Goal: Browse casually: Explore the website without a specific task or goal

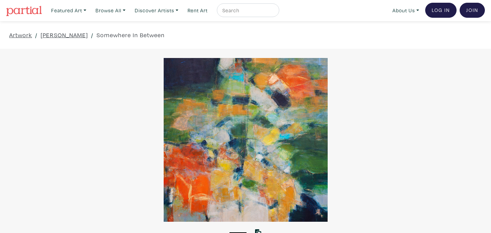
scroll to position [1, 0]
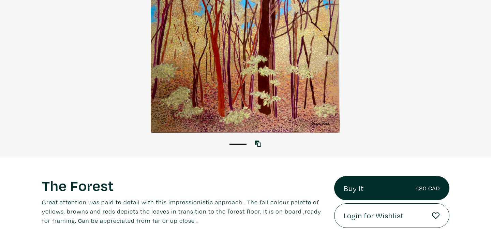
scroll to position [90, 0]
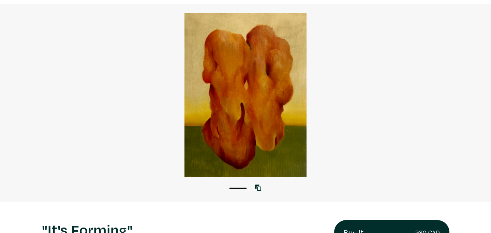
scroll to position [44, 0]
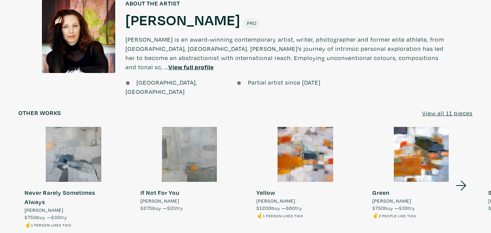
scroll to position [582, 0]
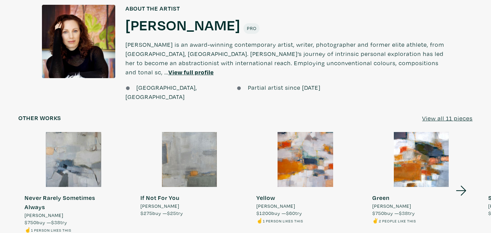
click at [75, 149] on div at bounding box center [73, 159] width 110 height 55
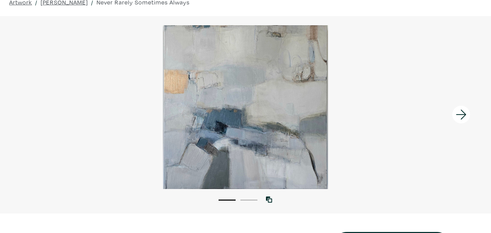
scroll to position [32, 0]
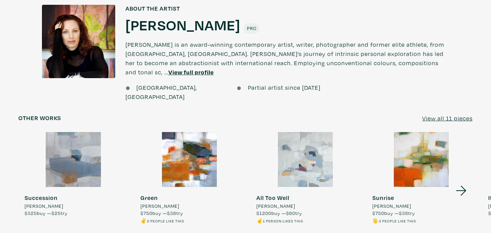
click at [192, 144] on div at bounding box center [189, 159] width 110 height 55
click at [165, 202] on span "Maureen Doody" at bounding box center [159, 206] width 39 height 8
click at [182, 139] on div at bounding box center [189, 159] width 110 height 55
click at [187, 132] on div at bounding box center [189, 159] width 110 height 55
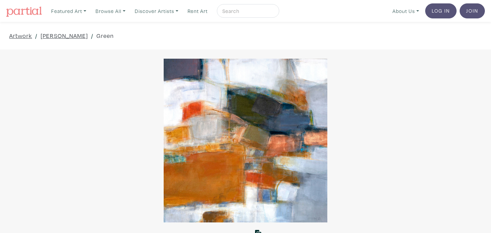
click at [189, 133] on div at bounding box center [245, 141] width 491 height 164
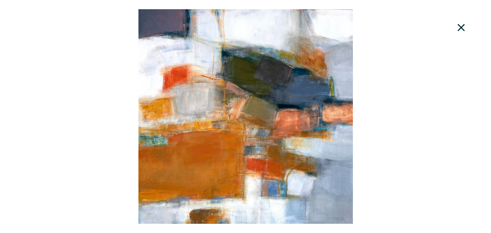
scroll to position [38, 0]
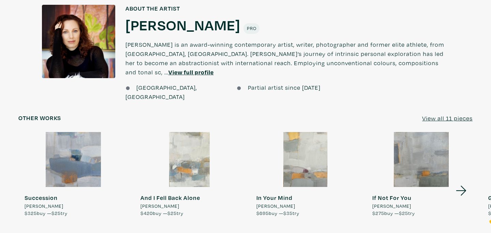
click at [462, 181] on icon at bounding box center [461, 190] width 23 height 18
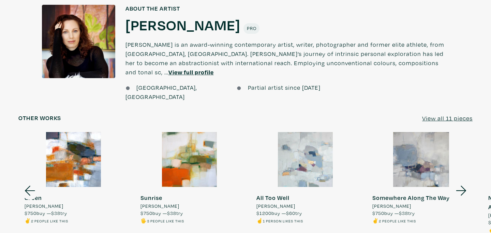
click at [462, 181] on icon at bounding box center [461, 190] width 23 height 18
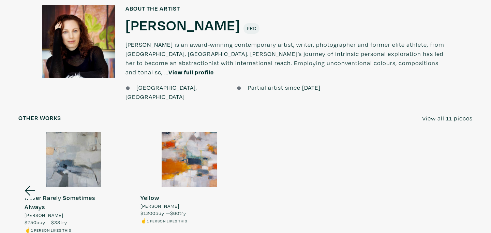
click at [192, 146] on div at bounding box center [189, 159] width 110 height 55
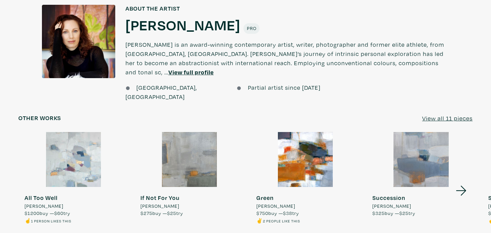
click at [463, 181] on icon at bounding box center [461, 190] width 23 height 18
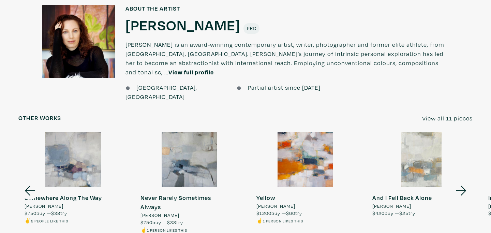
click at [29, 181] on icon at bounding box center [29, 190] width 23 height 18
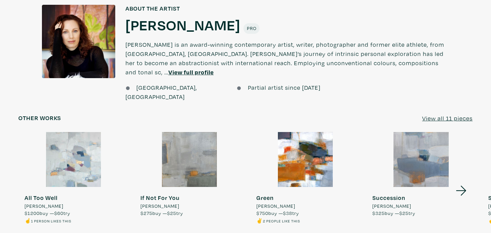
click at [279, 202] on span "[PERSON_NAME]" at bounding box center [275, 206] width 39 height 8
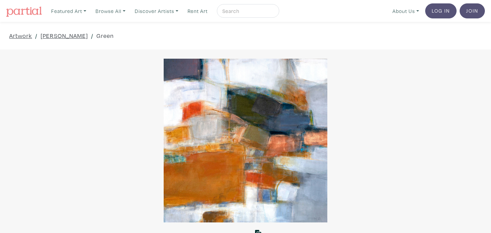
click at [294, 149] on div at bounding box center [245, 141] width 491 height 164
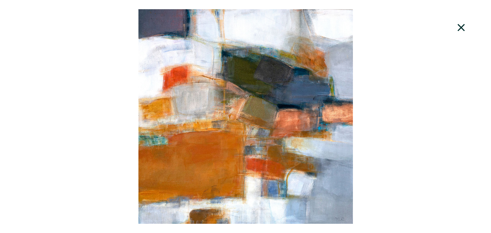
scroll to position [0, 0]
click at [461, 28] on icon at bounding box center [461, 27] width 23 height 18
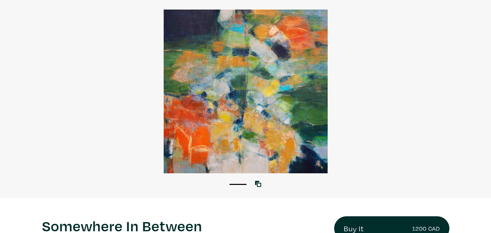
scroll to position [60, 0]
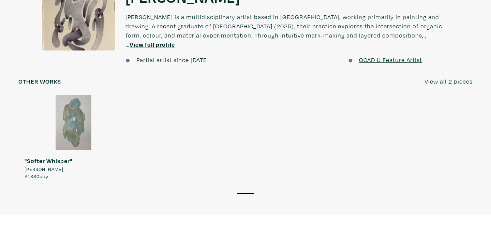
scroll to position [613, 0]
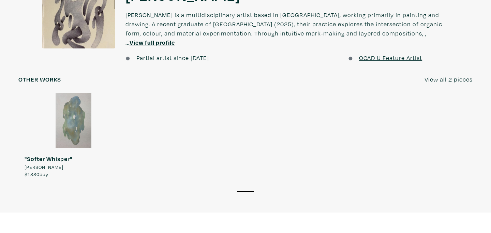
click at [77, 116] on div at bounding box center [73, 120] width 110 height 55
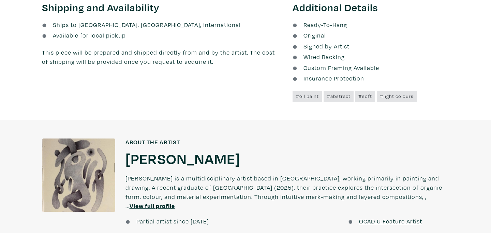
scroll to position [374, 0]
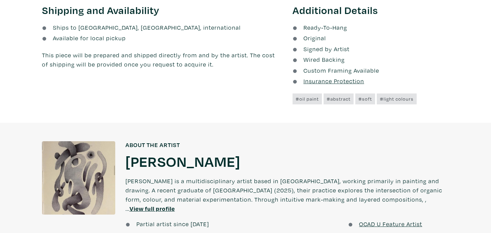
click at [175, 205] on u "View full profile" at bounding box center [152, 209] width 45 height 8
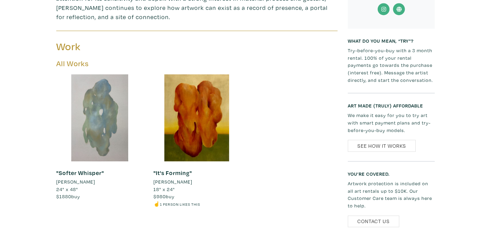
scroll to position [303, 0]
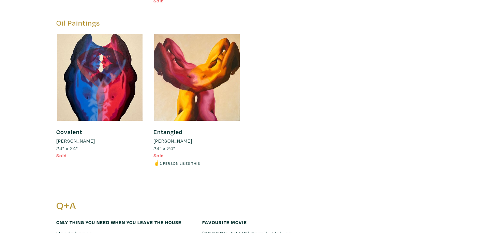
scroll to position [1719, 0]
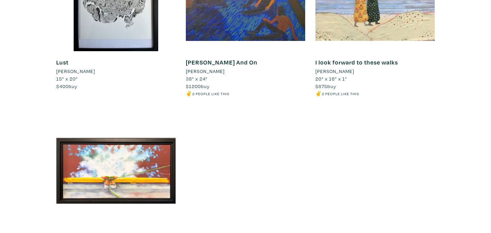
scroll to position [6111, 0]
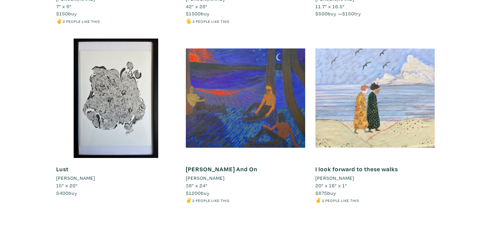
scroll to position [6004, 0]
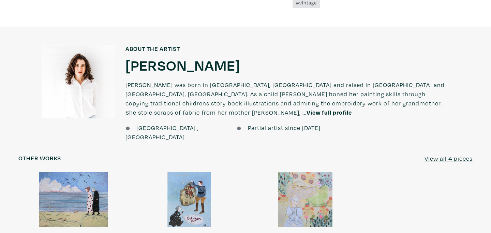
scroll to position [511, 0]
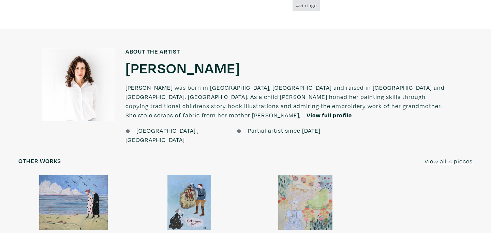
click at [352, 111] on u "View full profile" at bounding box center [329, 115] width 45 height 8
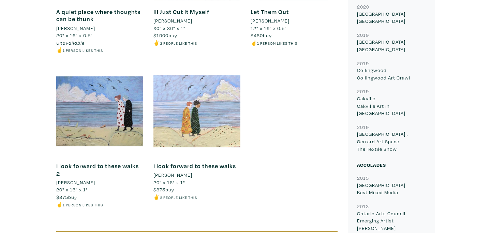
scroll to position [485, 0]
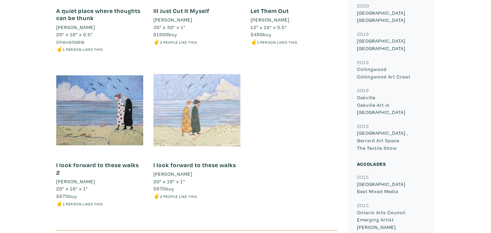
click at [183, 144] on div at bounding box center [196, 110] width 87 height 87
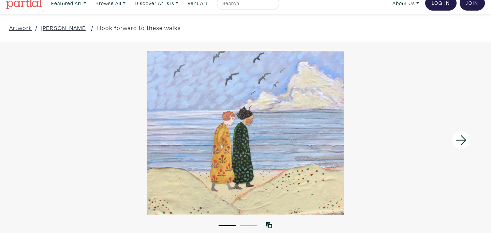
scroll to position [5, 0]
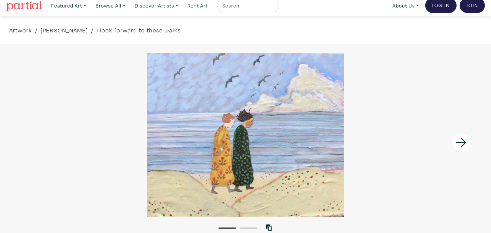
click at [462, 145] on icon at bounding box center [461, 143] width 10 height 10
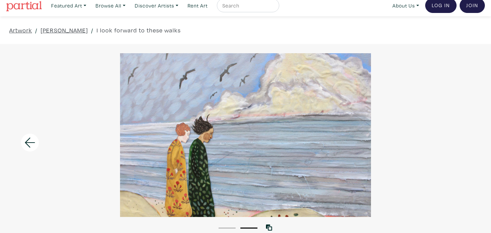
click at [462, 146] on div at bounding box center [245, 135] width 491 height 164
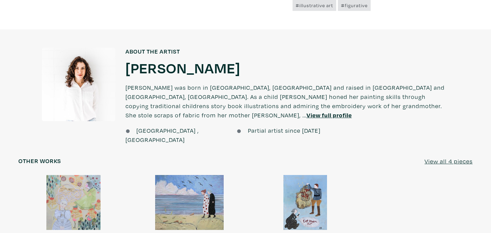
click at [76, 183] on div at bounding box center [73, 202] width 110 height 55
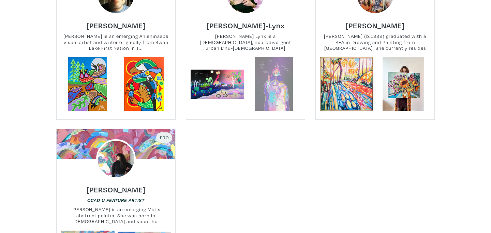
scroll to position [554, 0]
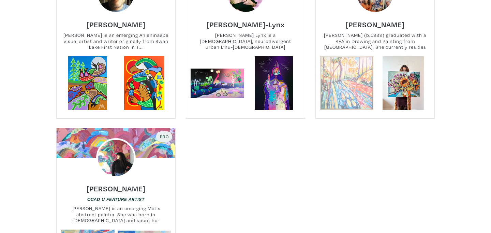
click at [335, 72] on link at bounding box center [347, 83] width 54 height 54
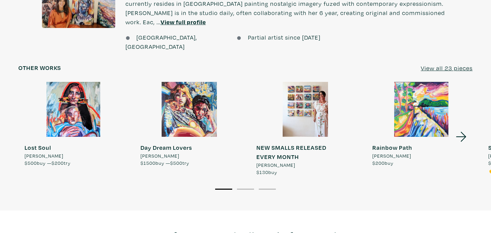
scroll to position [596, 0]
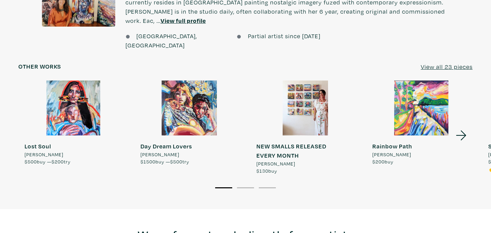
click at [422, 93] on div at bounding box center [421, 107] width 110 height 55
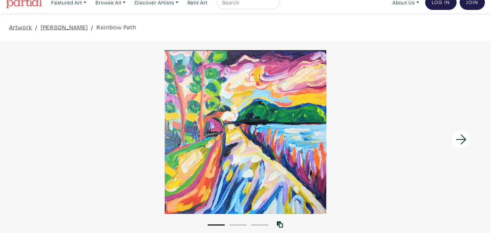
scroll to position [9, 0]
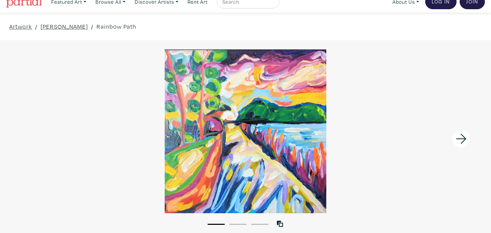
click at [461, 140] on icon at bounding box center [461, 139] width 23 height 18
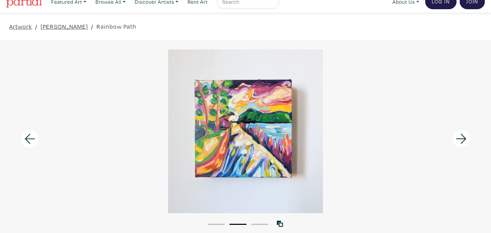
click at [461, 141] on icon at bounding box center [461, 139] width 23 height 18
